Goal: Navigation & Orientation: Find specific page/section

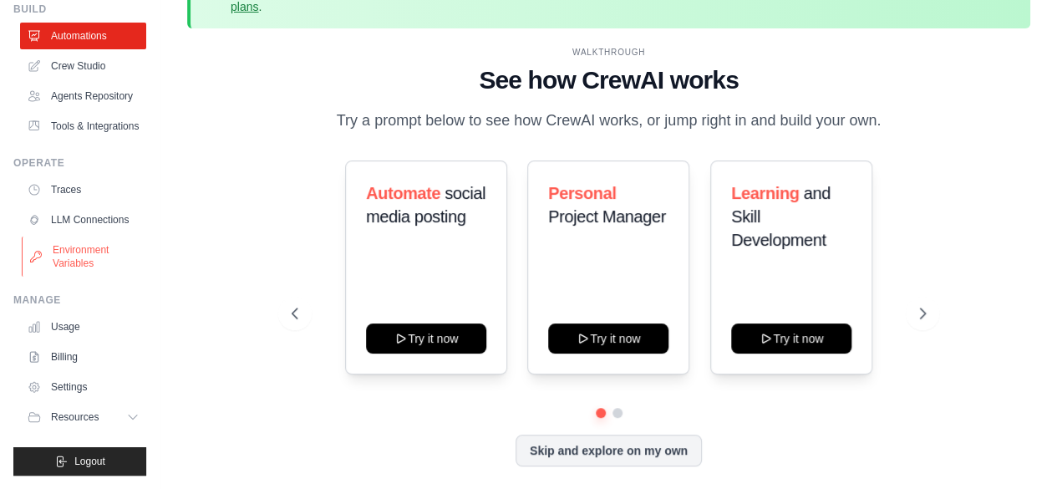
scroll to position [74, 0]
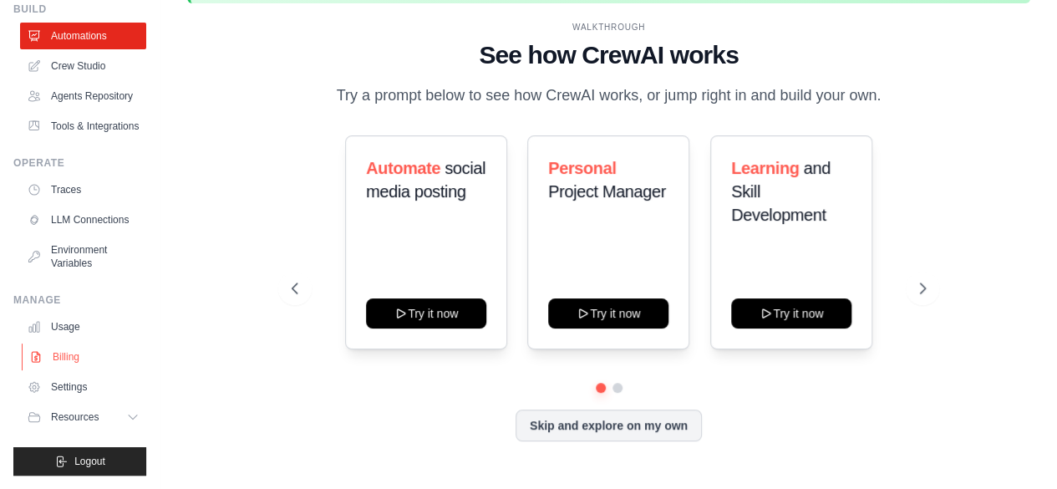
click at [75, 369] on link "Billing" at bounding box center [85, 357] width 126 height 27
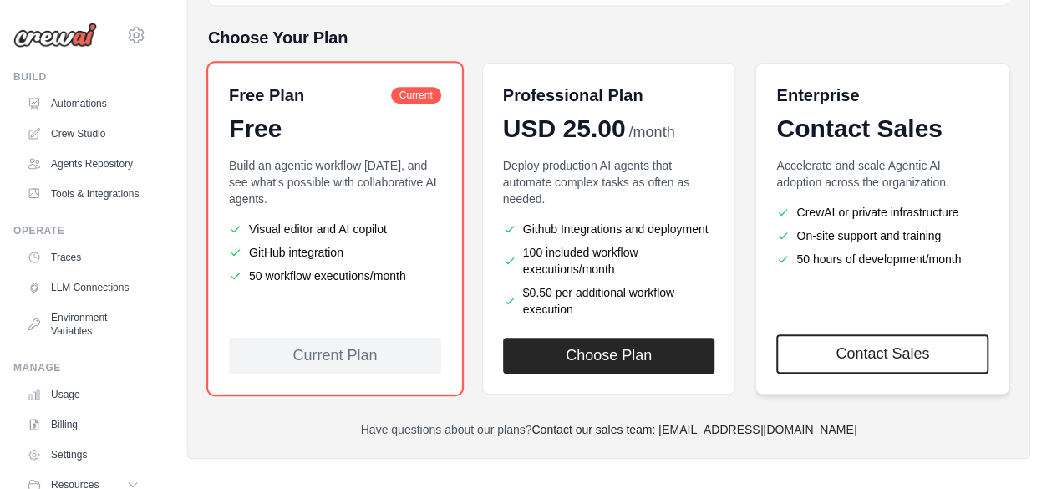
scroll to position [447, 0]
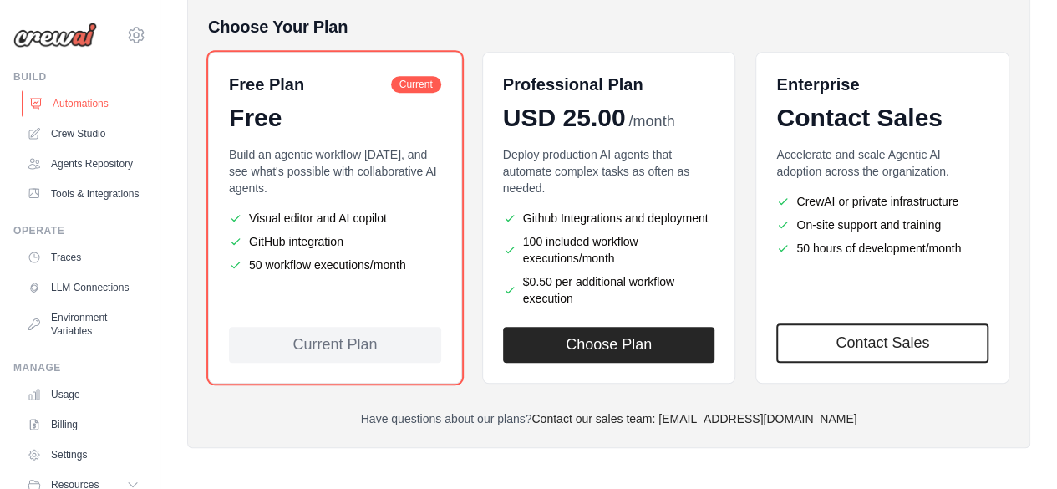
click at [79, 101] on link "Automations" at bounding box center [85, 103] width 126 height 27
